Goal: Task Accomplishment & Management: Complete application form

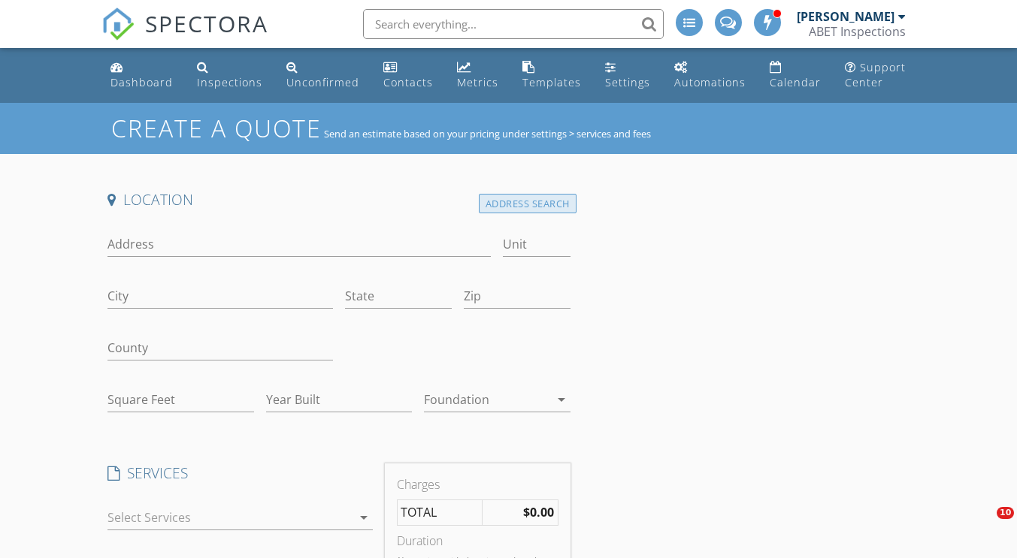
click at [524, 203] on div "Address Search" at bounding box center [528, 204] width 98 height 20
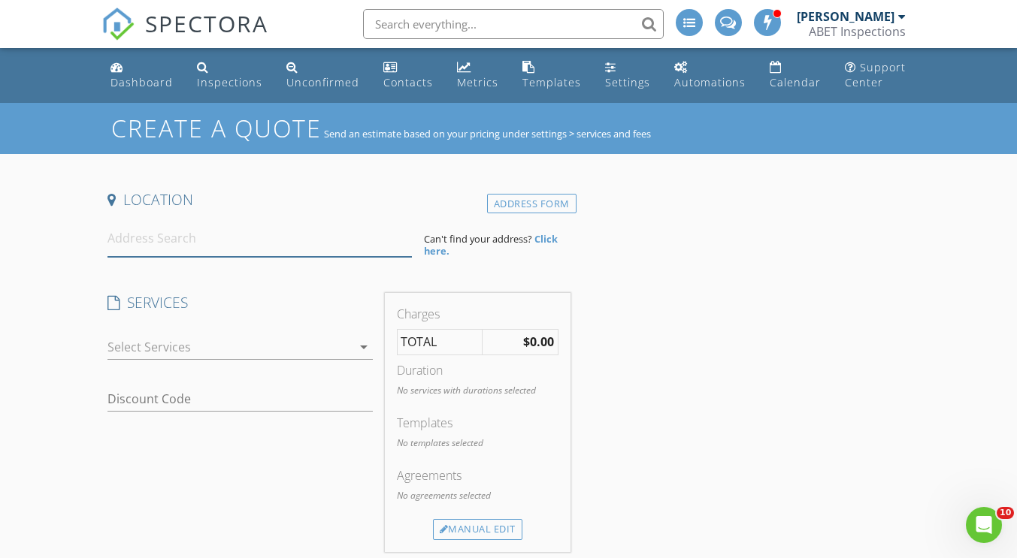
click at [159, 236] on input at bounding box center [259, 238] width 304 height 37
click at [185, 18] on span "SPECTORA" at bounding box center [206, 24] width 123 height 32
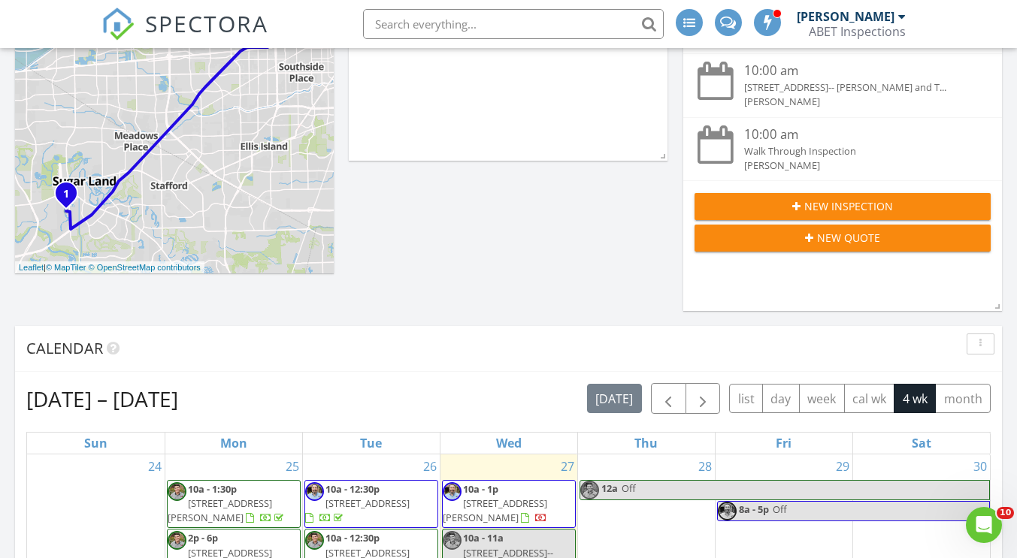
scroll to position [301, 0]
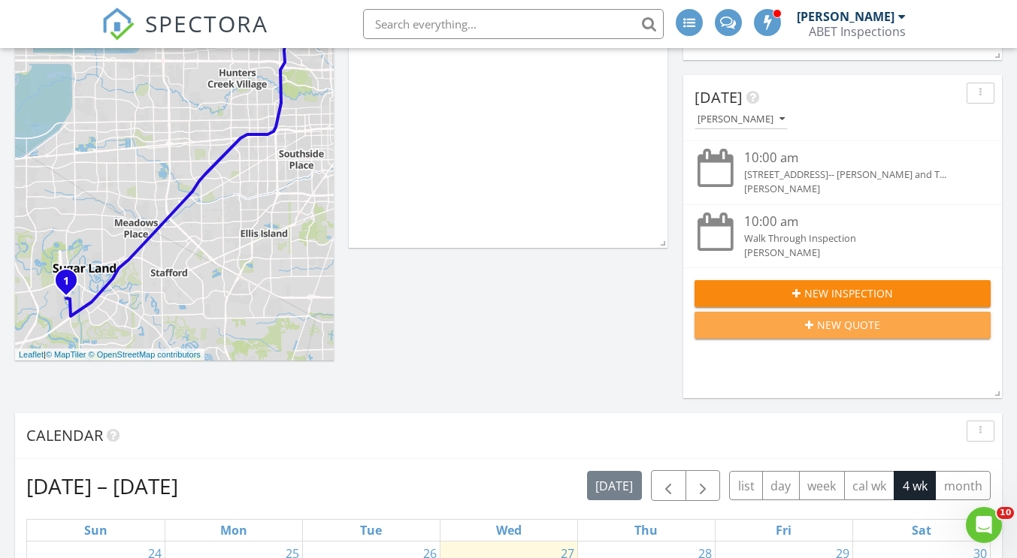
click at [834, 335] on button "New Quote" at bounding box center [842, 325] width 296 height 27
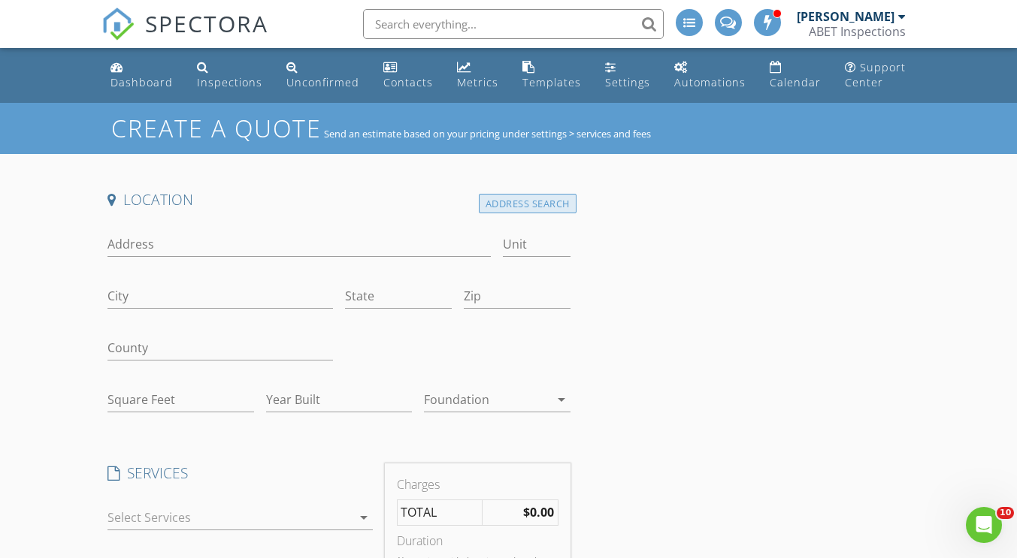
click at [499, 204] on div "Address Search" at bounding box center [528, 204] width 98 height 20
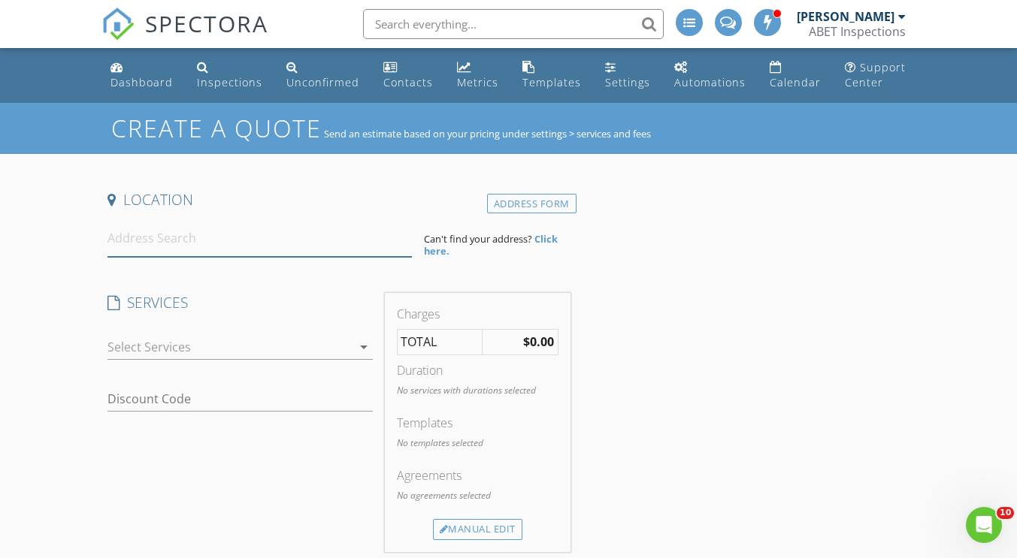
click at [265, 235] on input at bounding box center [259, 238] width 304 height 37
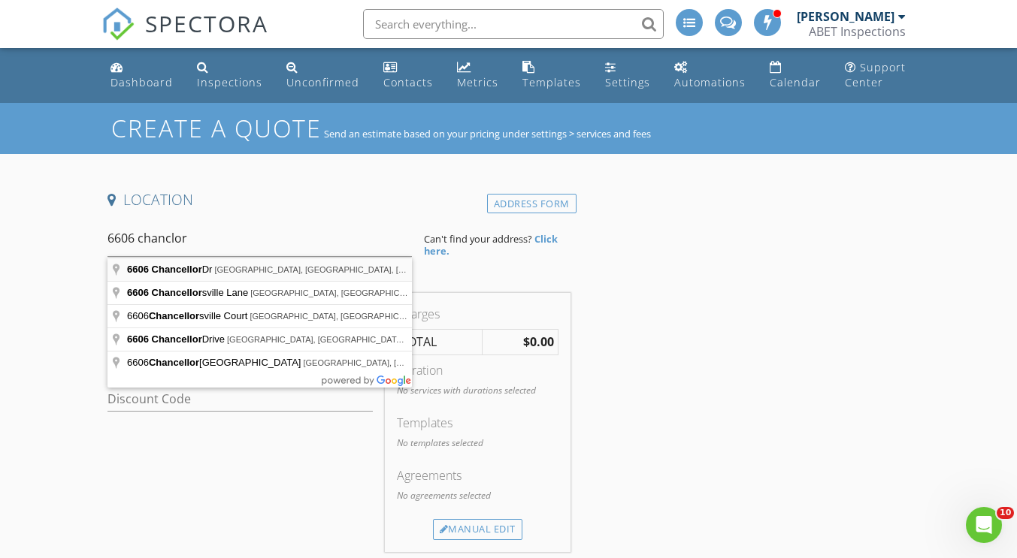
type input "6606 Chancellor Dr, Spring, TX, USA"
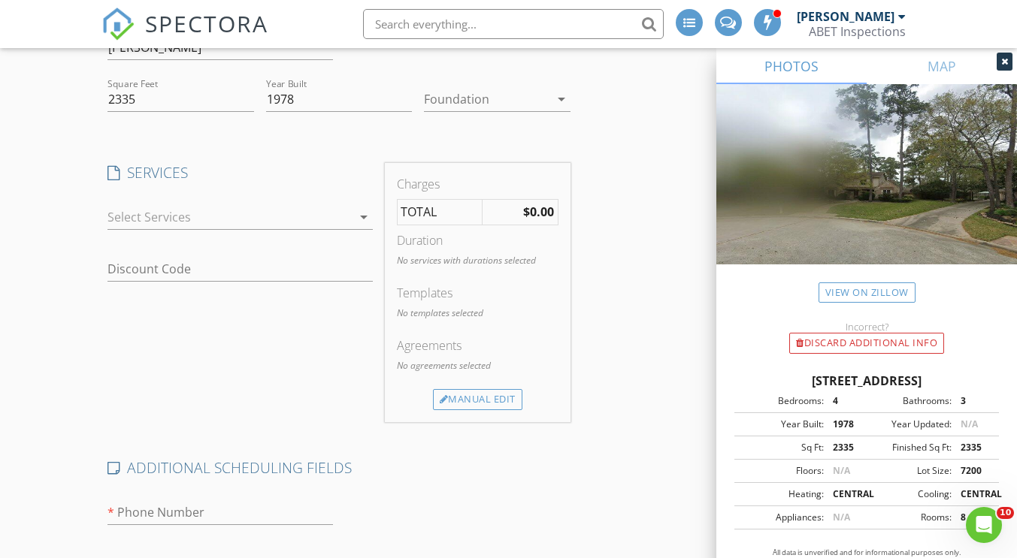
scroll to position [576, 0]
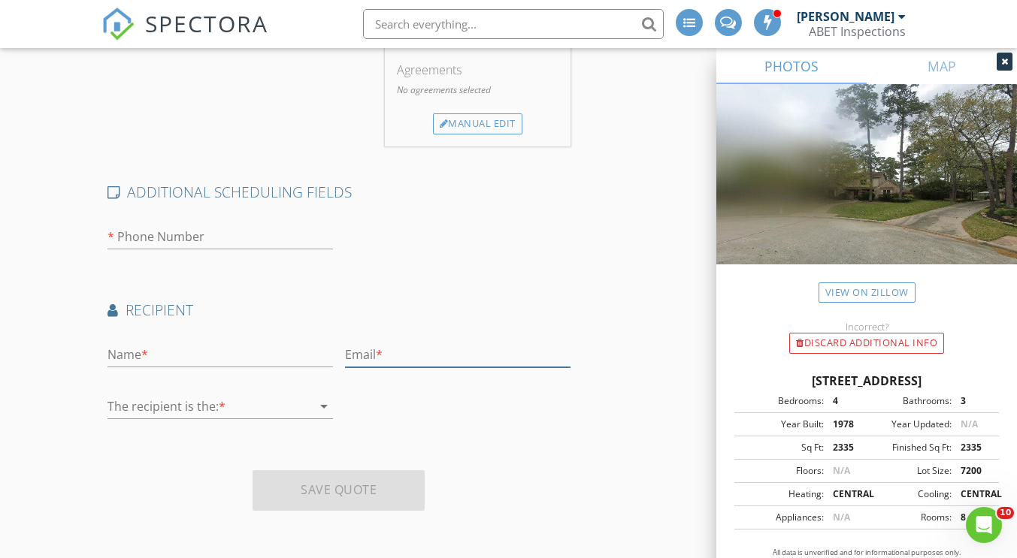
click at [386, 353] on input "text" at bounding box center [457, 355] width 225 height 25
type input "chriselwill@hotmail.com"
click at [236, 357] on input "text" at bounding box center [219, 355] width 225 height 25
type input "Chris"
click at [148, 398] on div at bounding box center [209, 407] width 204 height 24
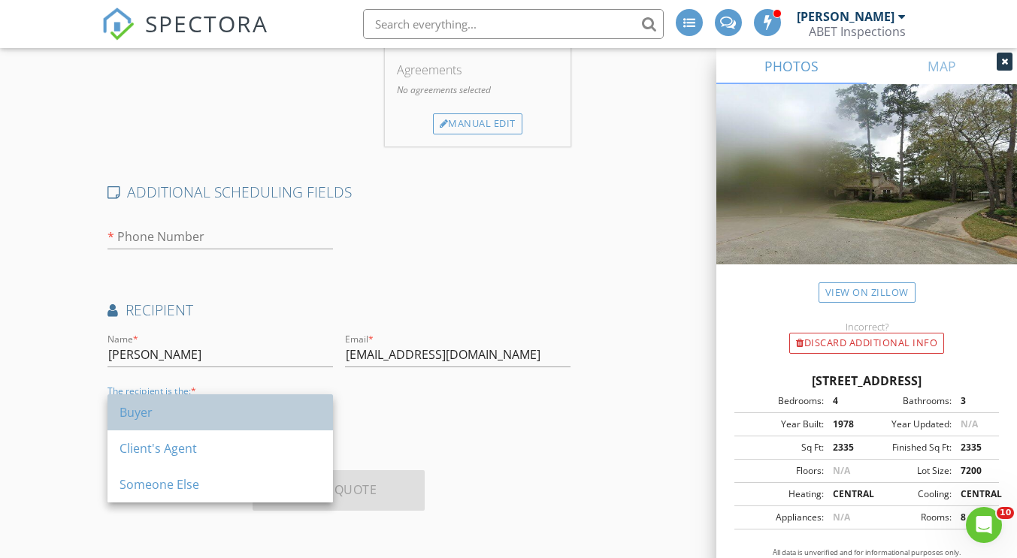
click at [206, 403] on div "Buyer" at bounding box center [219, 413] width 201 height 36
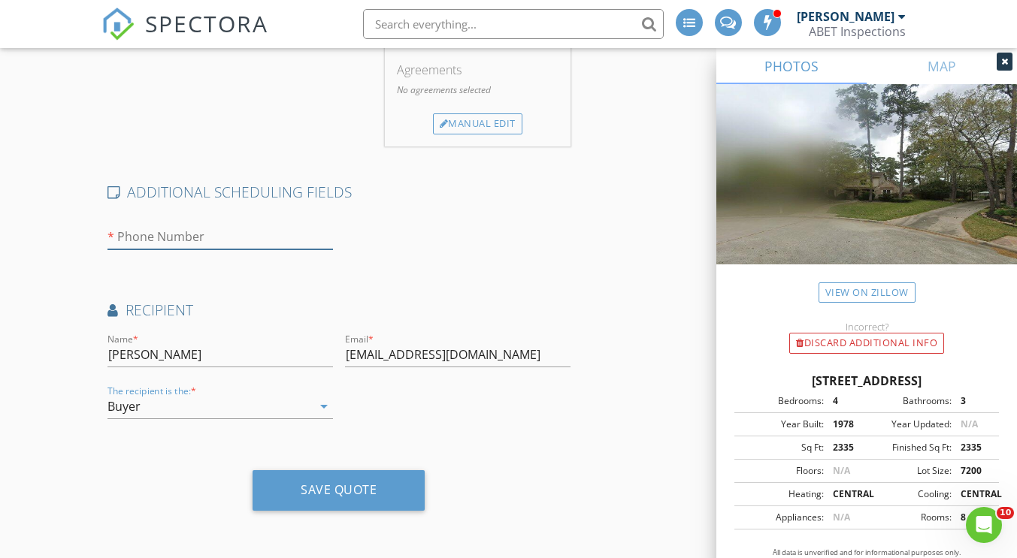
click at [176, 230] on input "number" at bounding box center [219, 237] width 225 height 25
type input "346"
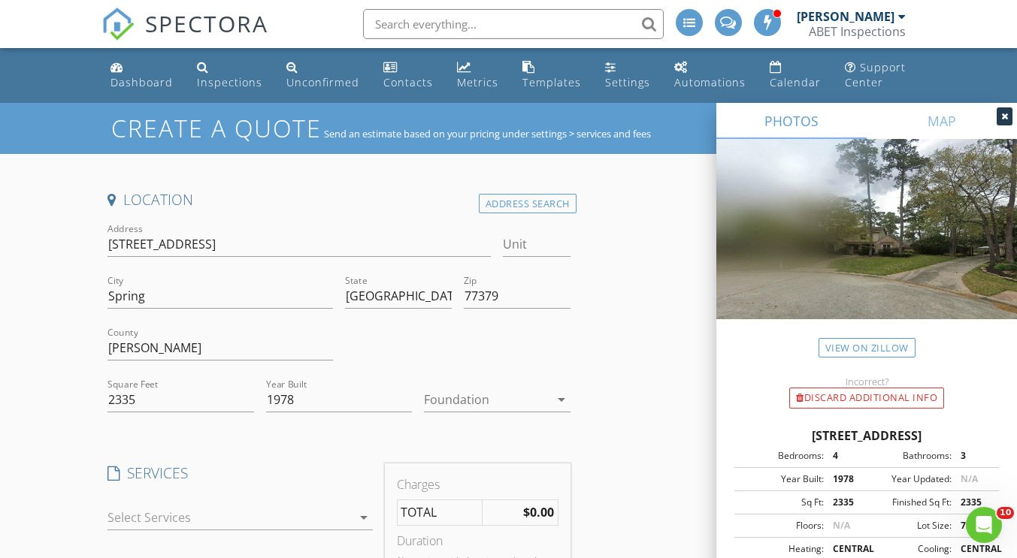
scroll to position [150, 0]
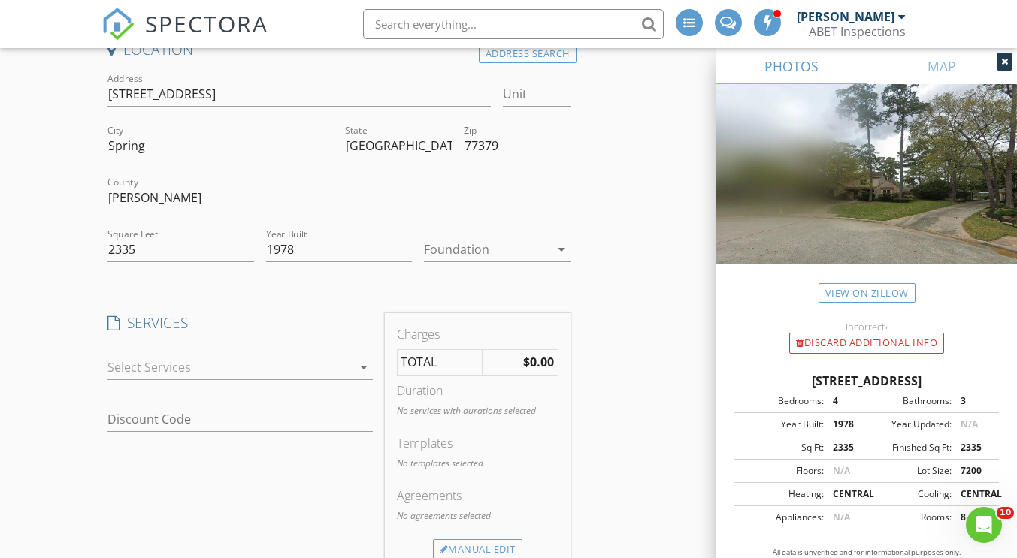
click at [228, 367] on div at bounding box center [228, 367] width 243 height 24
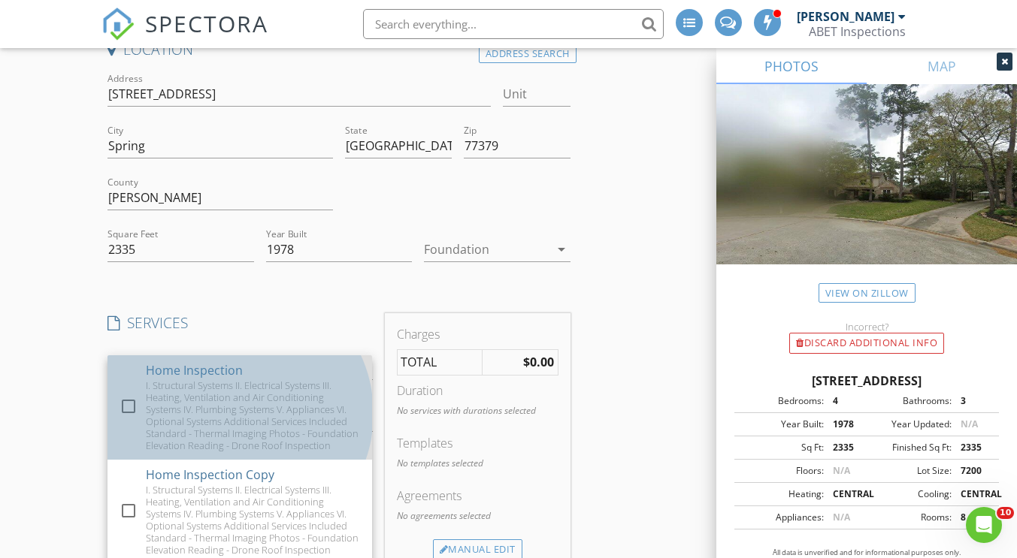
click at [225, 376] on div "Home Inspection" at bounding box center [194, 370] width 97 height 18
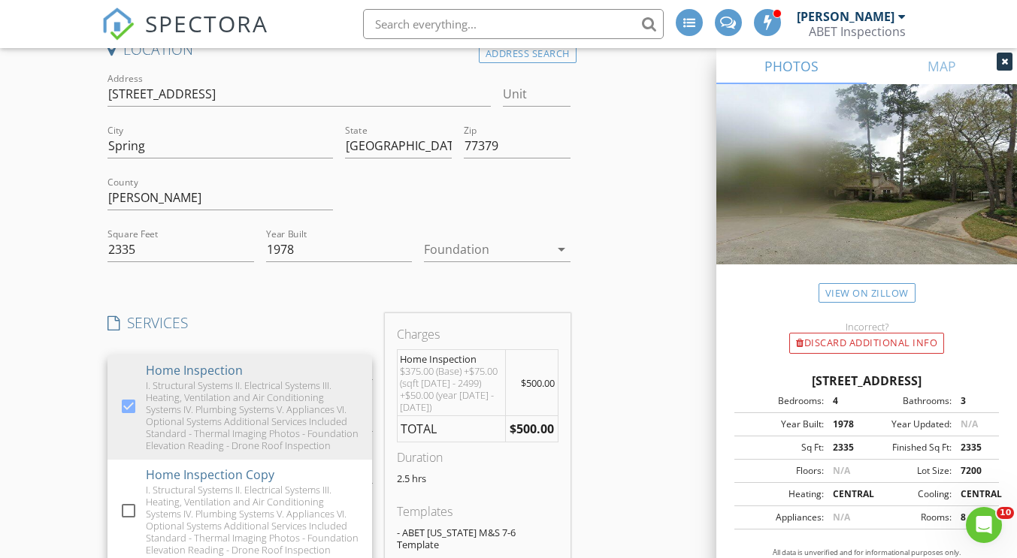
click at [36, 382] on div "Create a Quote Send an estimate based on your pricing under settings > services…" at bounding box center [508, 498] width 1017 height 1091
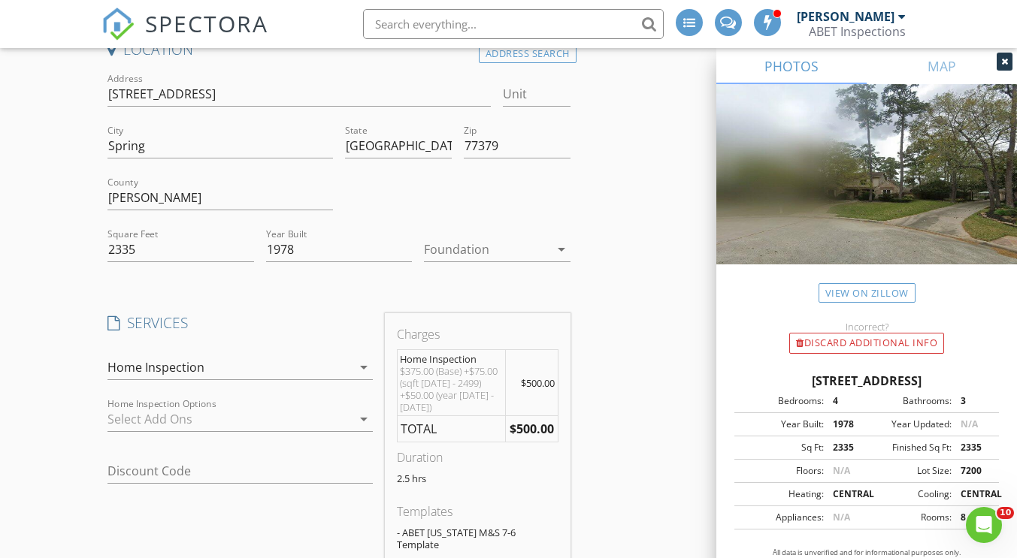
click at [189, 423] on div at bounding box center [228, 419] width 243 height 24
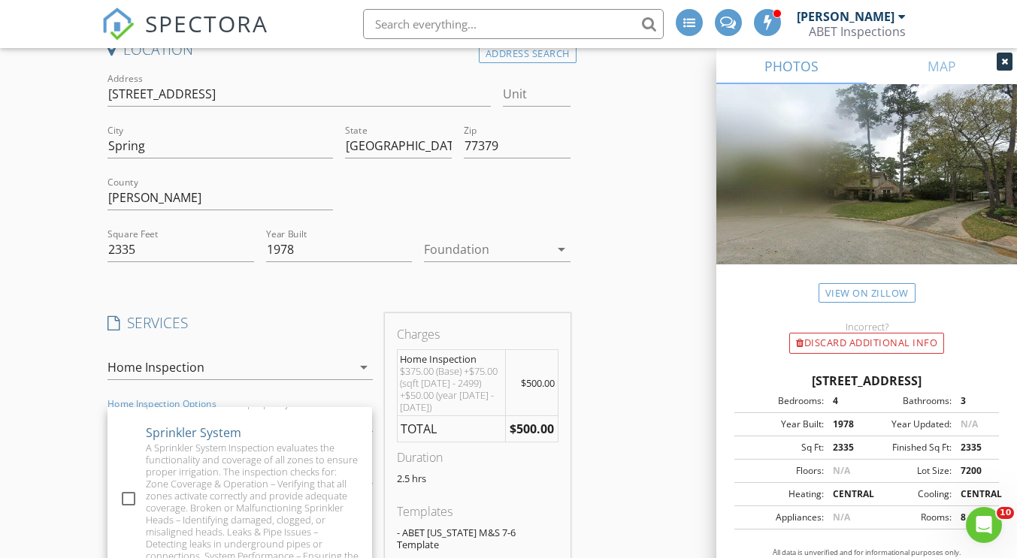
scroll to position [29, 0]
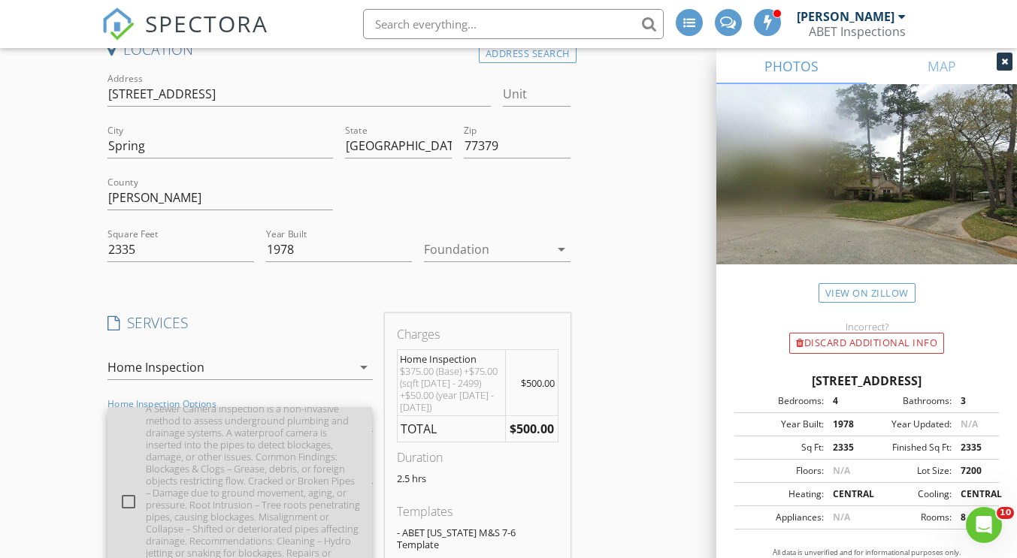
click at [229, 469] on div "A Sewer Camera Inspection is a non-invasive method to assess underground plumbi…" at bounding box center [253, 511] width 214 height 216
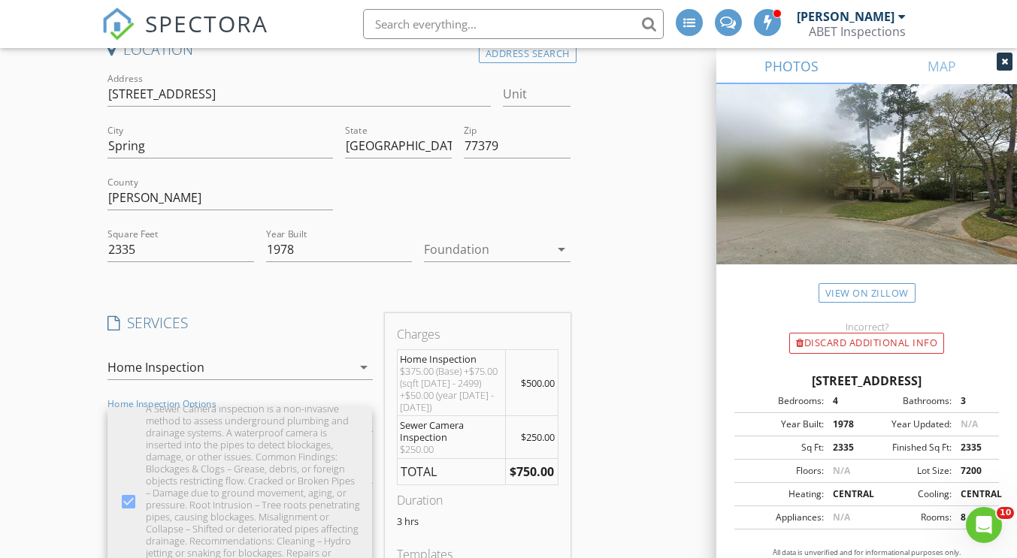
click at [629, 407] on div "Location Address Search Address 6606 Chancellor Dr Unit City Spring State TX Zi…" at bounding box center [507, 545] width 813 height 1011
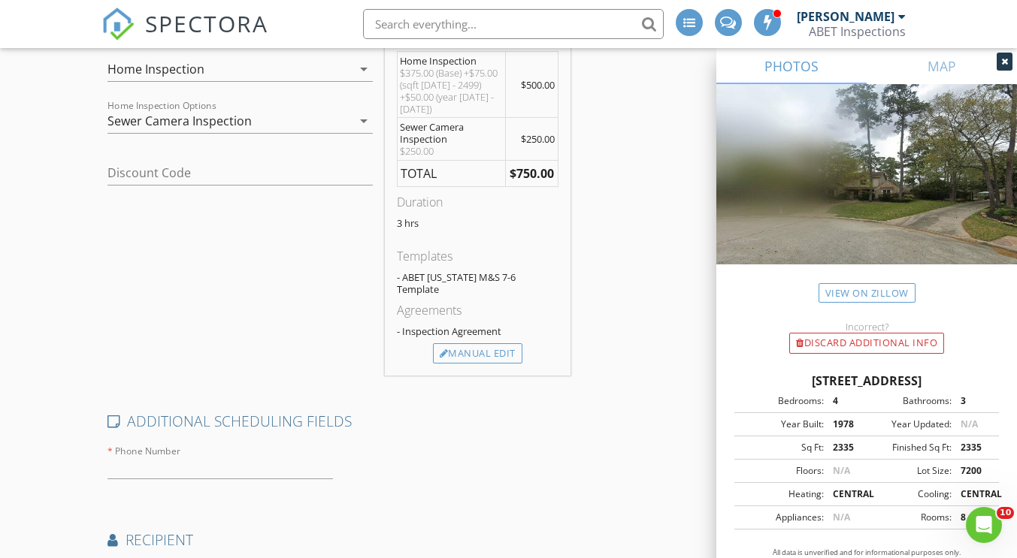
scroll to position [666, 0]
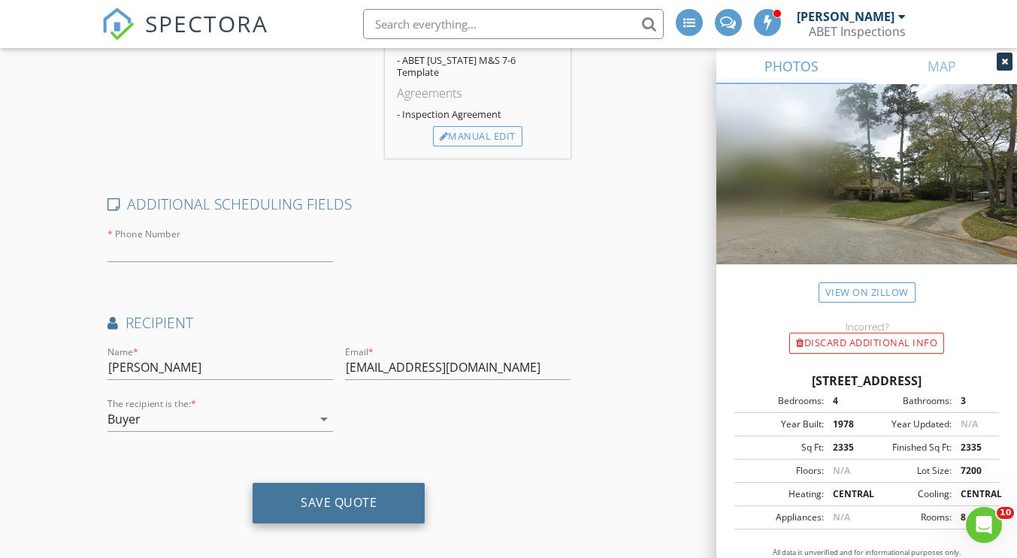
click at [337, 496] on div "Save Quote" at bounding box center [339, 502] width 76 height 15
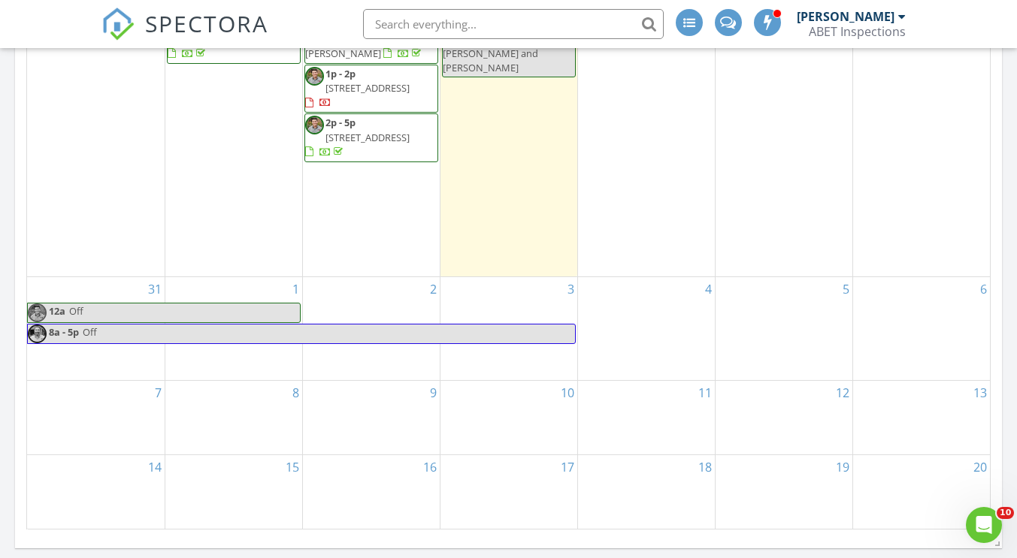
scroll to position [601, 0]
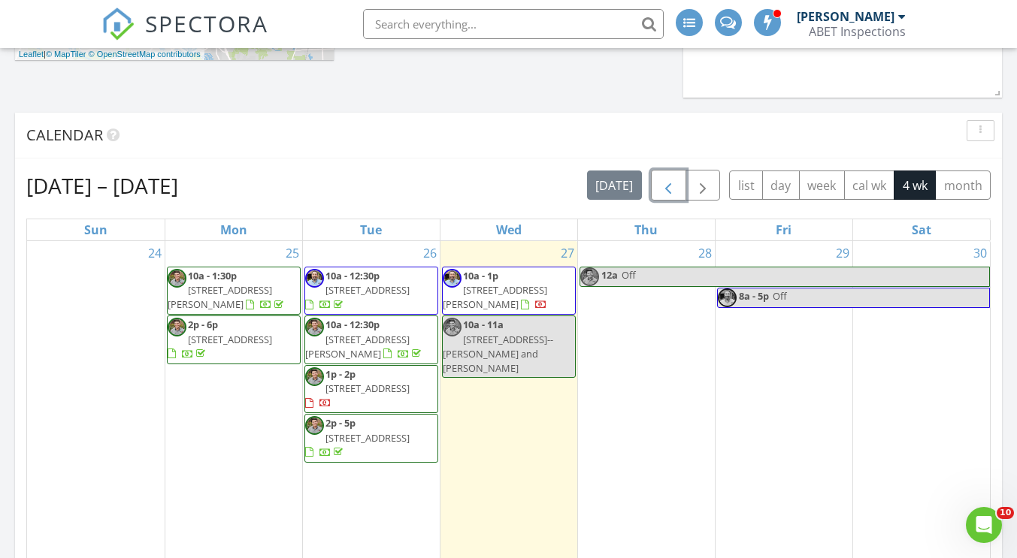
click at [663, 189] on span "button" at bounding box center [668, 186] width 18 height 18
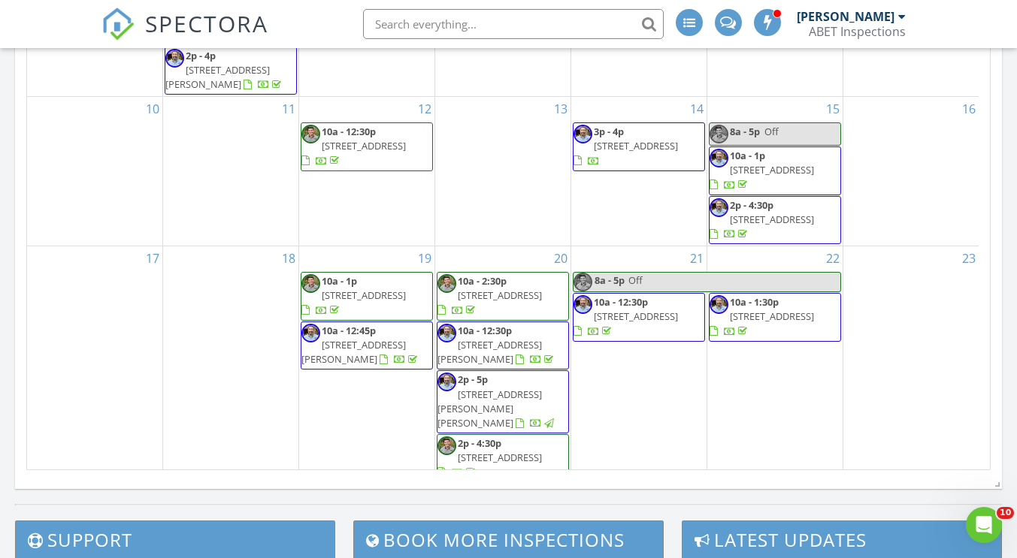
scroll to position [857, 0]
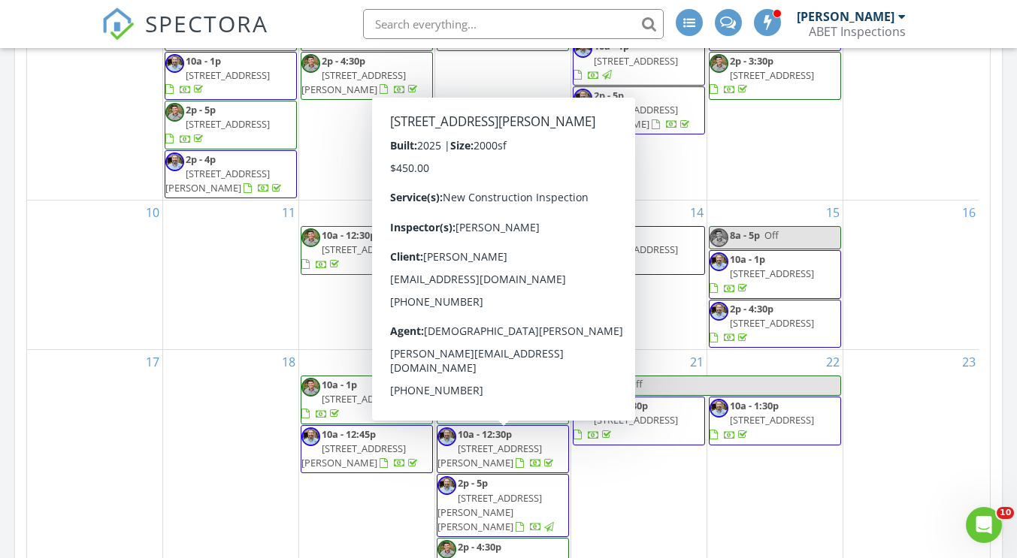
click at [542, 451] on span "237 Magnolia Laurel Dr, Alvin 77511" at bounding box center [489, 456] width 104 height 28
